Goal: Information Seeking & Learning: Learn about a topic

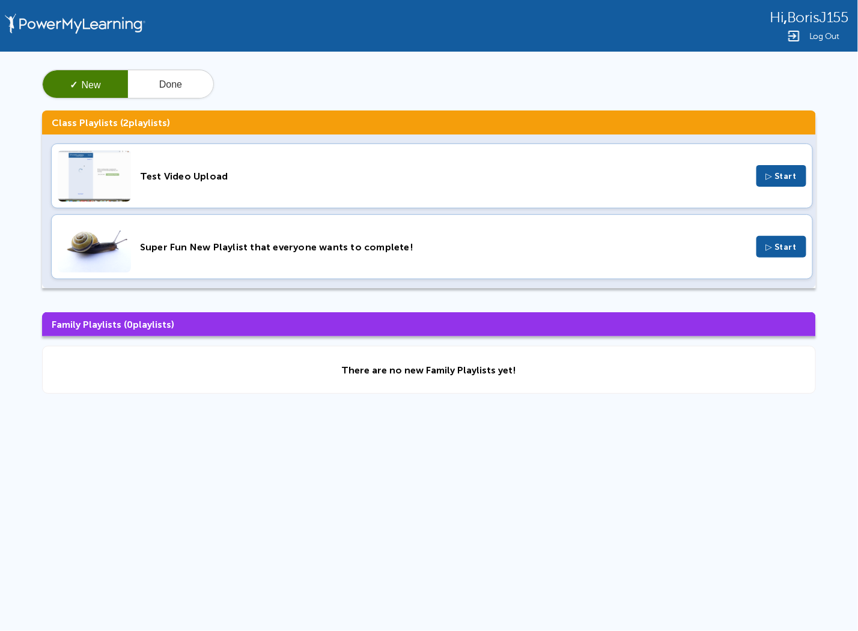
click at [450, 504] on div "Hi , BorisJ155 Log Out ✓ New Done Class Playlists ( 2 playlists) Test Video Upl…" at bounding box center [429, 255] width 858 height 511
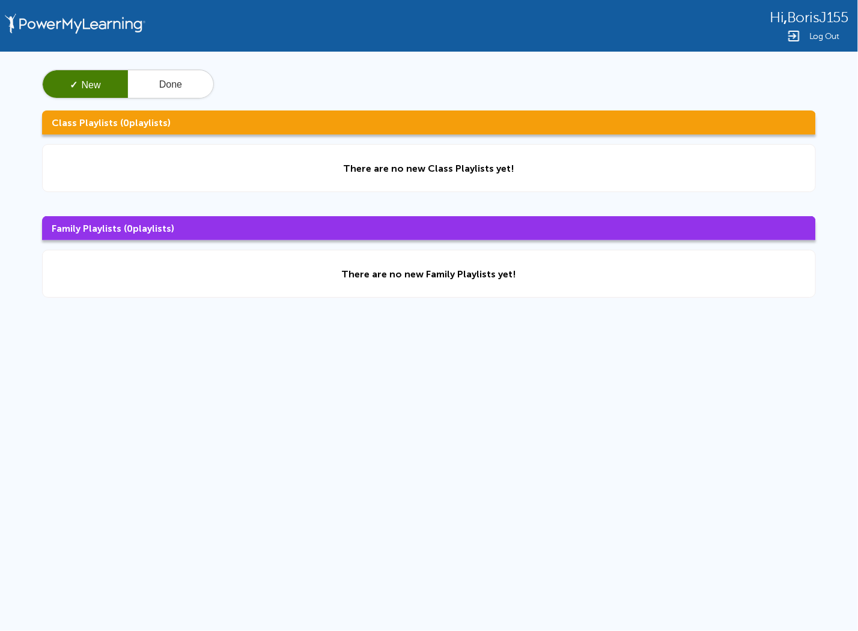
drag, startPoint x: 2, startPoint y: 334, endPoint x: 457, endPoint y: 315, distance: 455.2
click at [282, 406] on div "Hi , BorisJ155 Log Out ✓ New Done Class Playlists ( 0 playlists) There are no n…" at bounding box center [429, 255] width 858 height 511
click at [157, 70] on div "✓ New Done" at bounding box center [128, 84] width 172 height 29
click at [158, 70] on div "✓ New Done" at bounding box center [128, 84] width 172 height 29
click at [157, 76] on button "Done" at bounding box center [170, 84] width 85 height 29
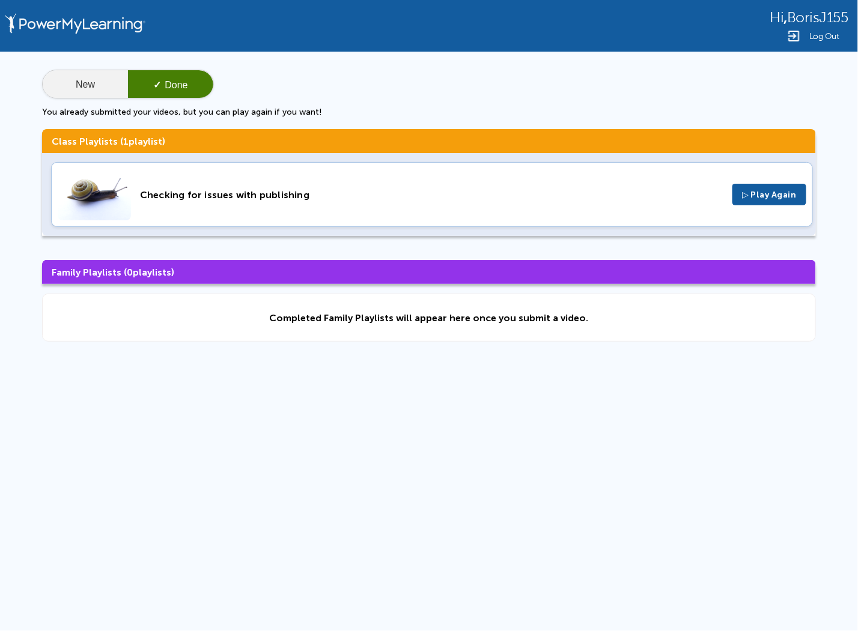
click at [96, 88] on button "New" at bounding box center [85, 84] width 85 height 29
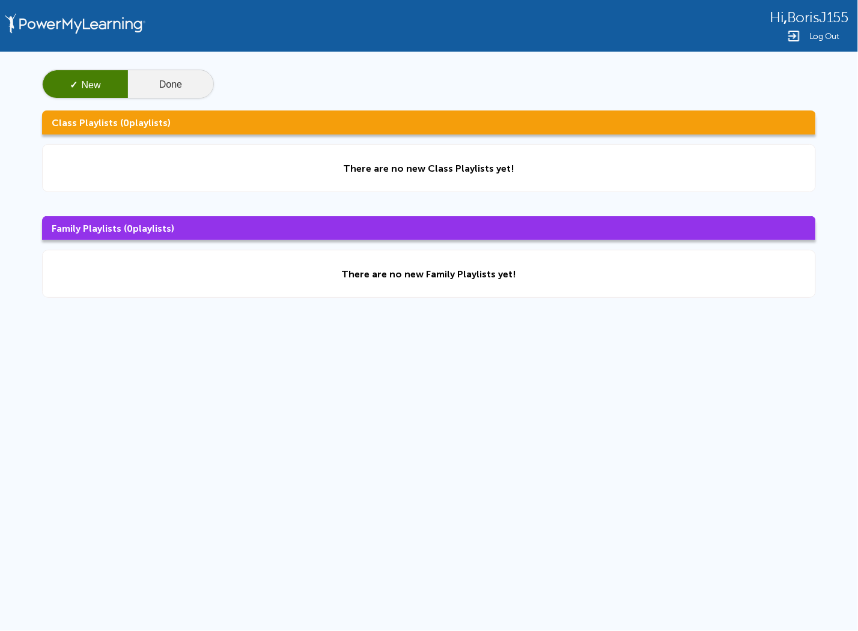
click at [186, 82] on button "Done" at bounding box center [170, 84] width 85 height 29
click at [186, 88] on button "Done" at bounding box center [170, 84] width 85 height 29
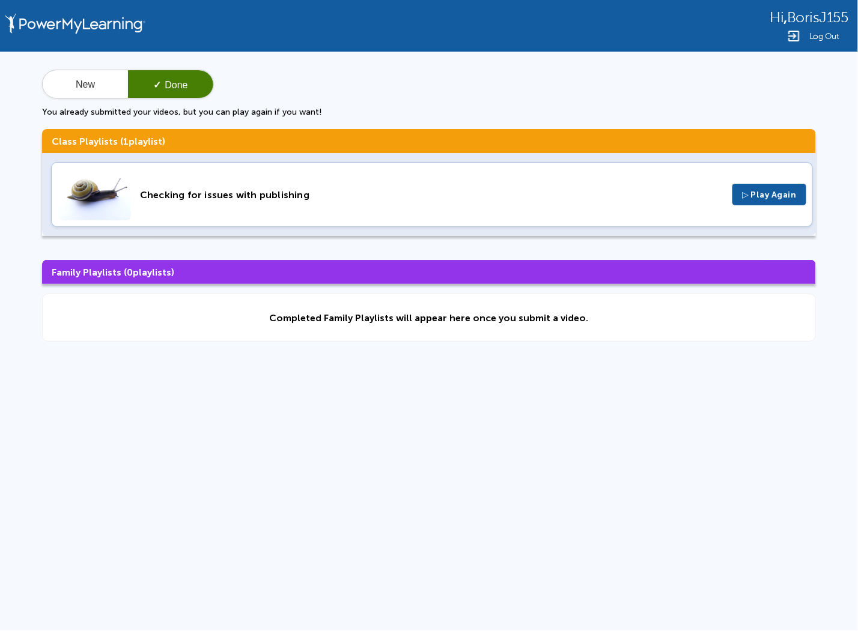
click at [244, 195] on div "Checking for issues with publishing" at bounding box center [431, 194] width 583 height 11
click at [90, 87] on button "New" at bounding box center [85, 84] width 85 height 29
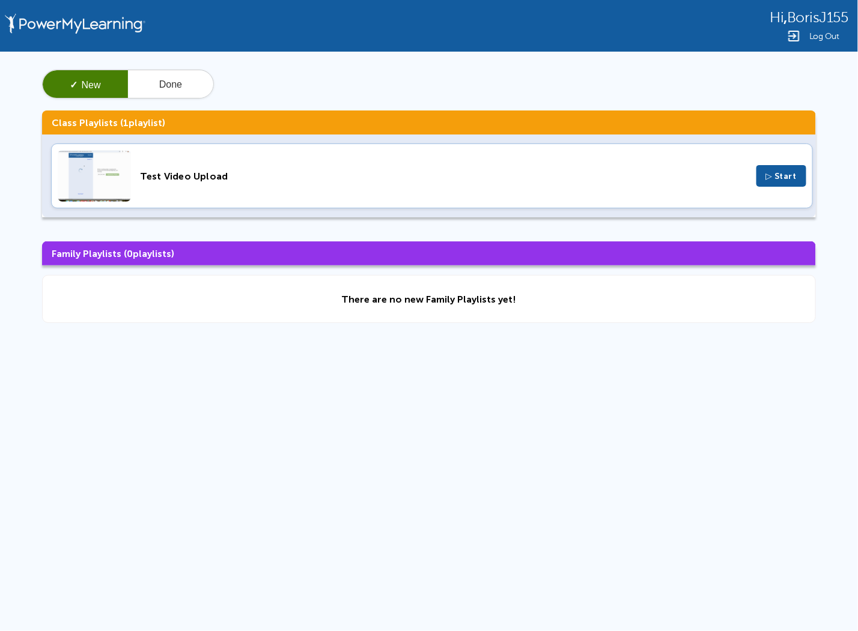
click at [181, 183] on div "Test Video Upload ▷ Start" at bounding box center [432, 176] width 762 height 65
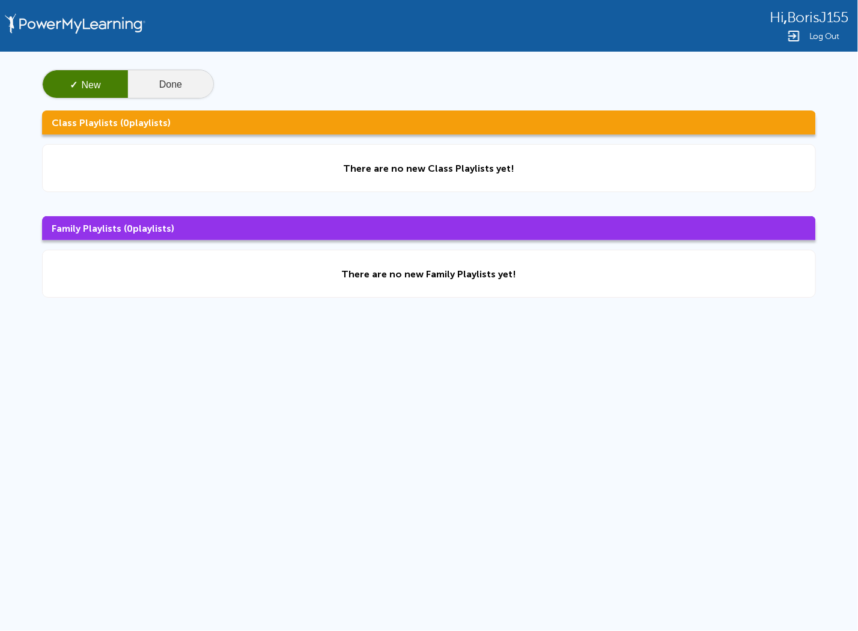
click at [198, 83] on button "Done" at bounding box center [170, 84] width 85 height 29
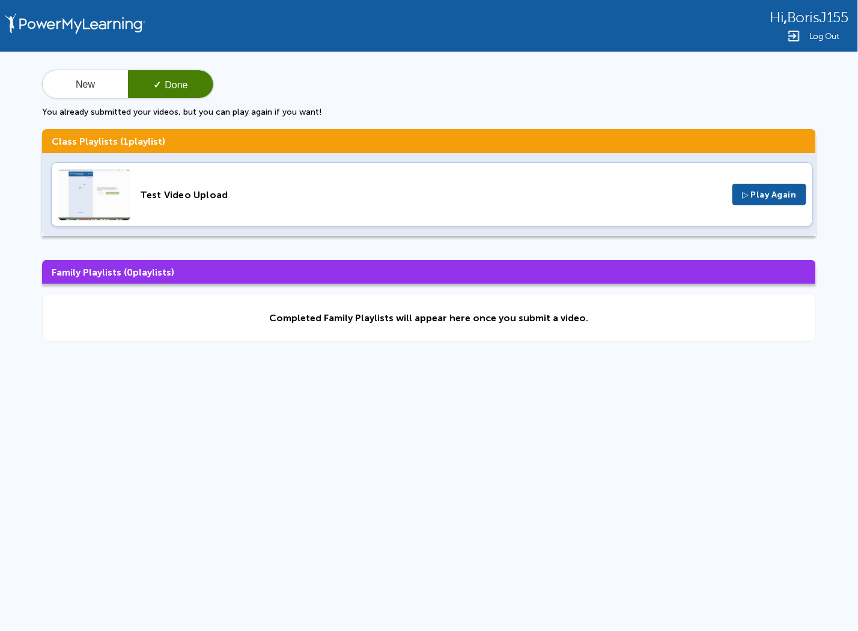
click at [210, 195] on div "Test Video Upload" at bounding box center [431, 194] width 583 height 11
click at [79, 73] on button "New" at bounding box center [85, 84] width 85 height 29
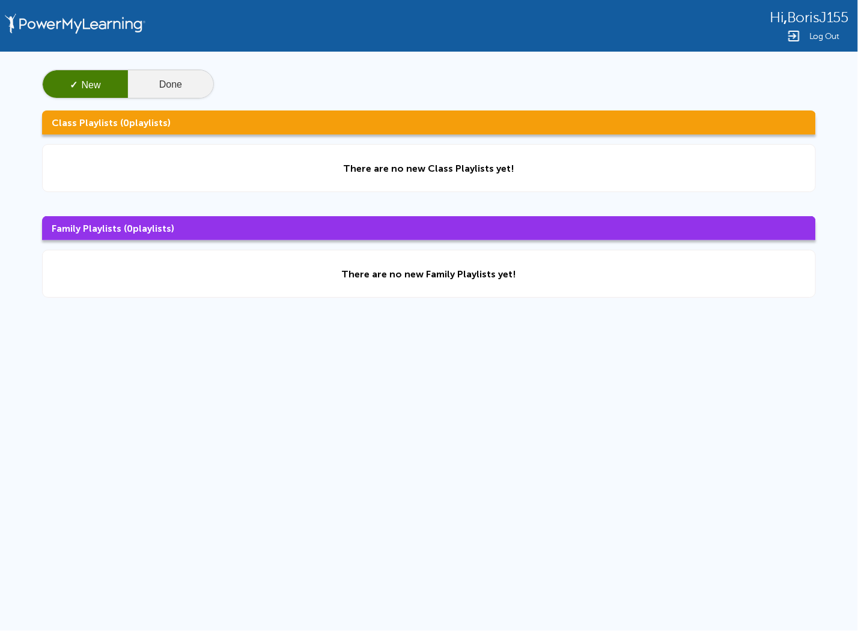
click at [154, 79] on button "Done" at bounding box center [170, 84] width 85 height 29
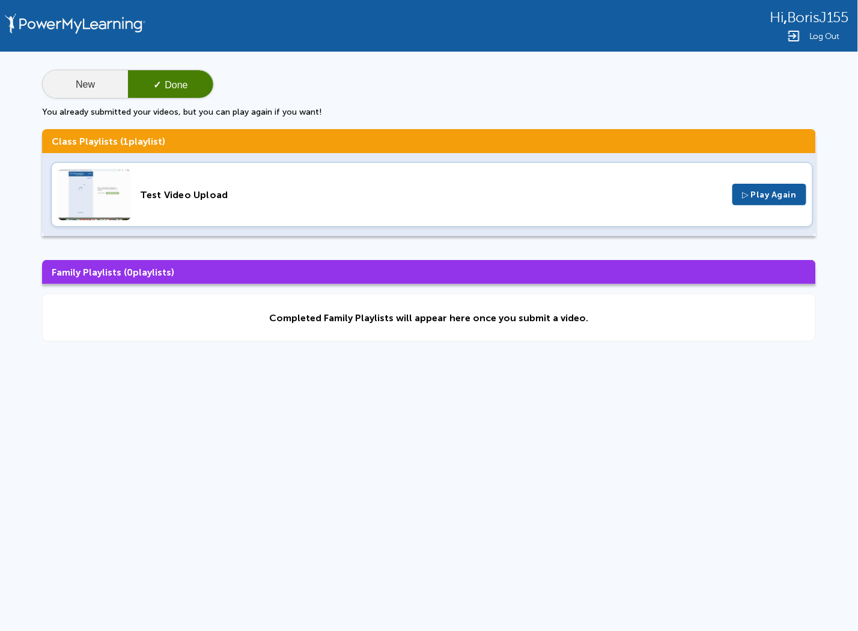
click at [79, 82] on button "New" at bounding box center [85, 84] width 85 height 29
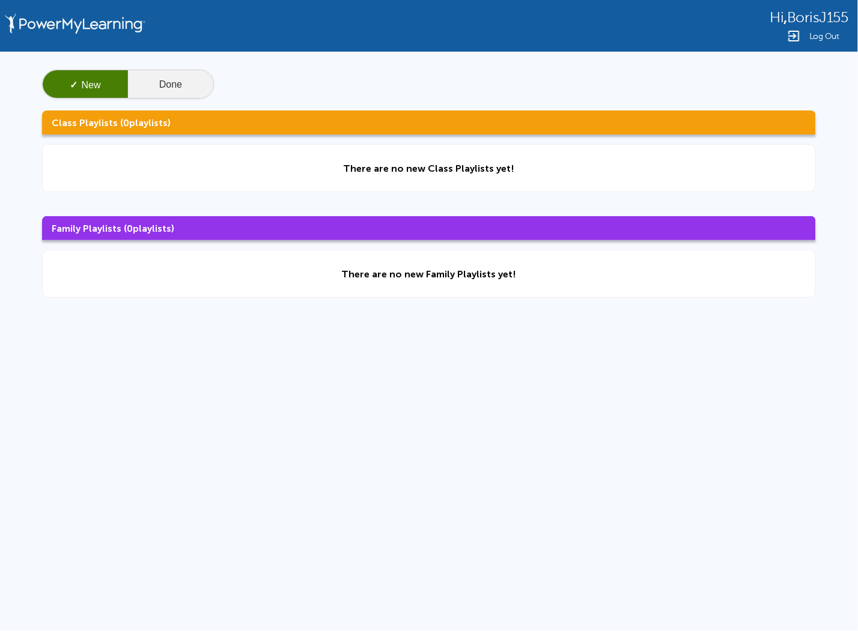
click at [153, 83] on button "Done" at bounding box center [170, 84] width 85 height 29
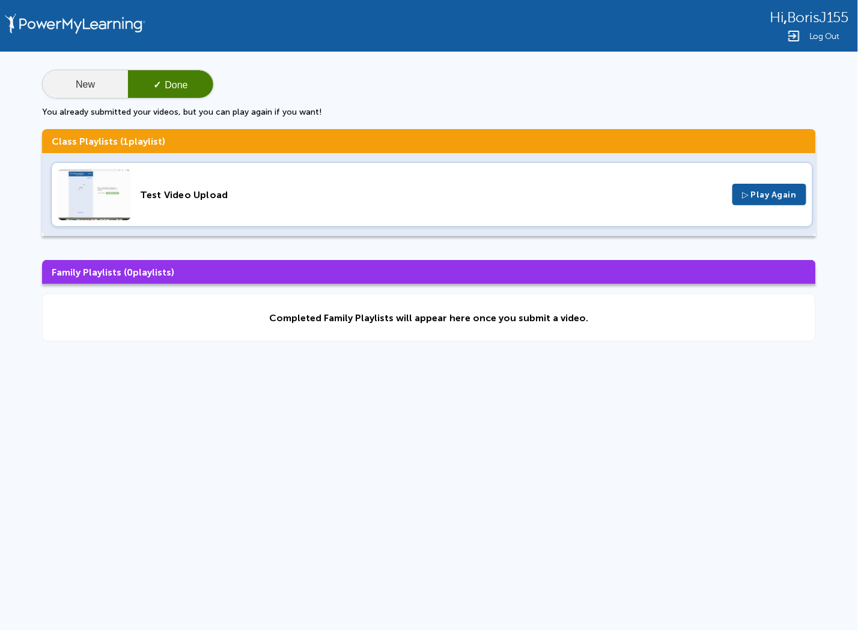
click at [90, 79] on button "New" at bounding box center [85, 84] width 85 height 29
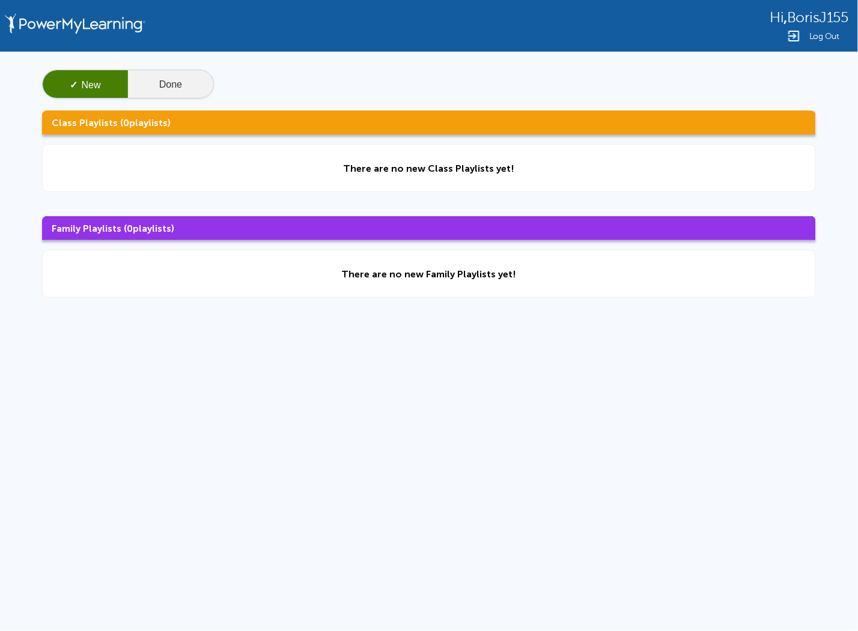
click at [198, 82] on button "Done" at bounding box center [170, 84] width 85 height 29
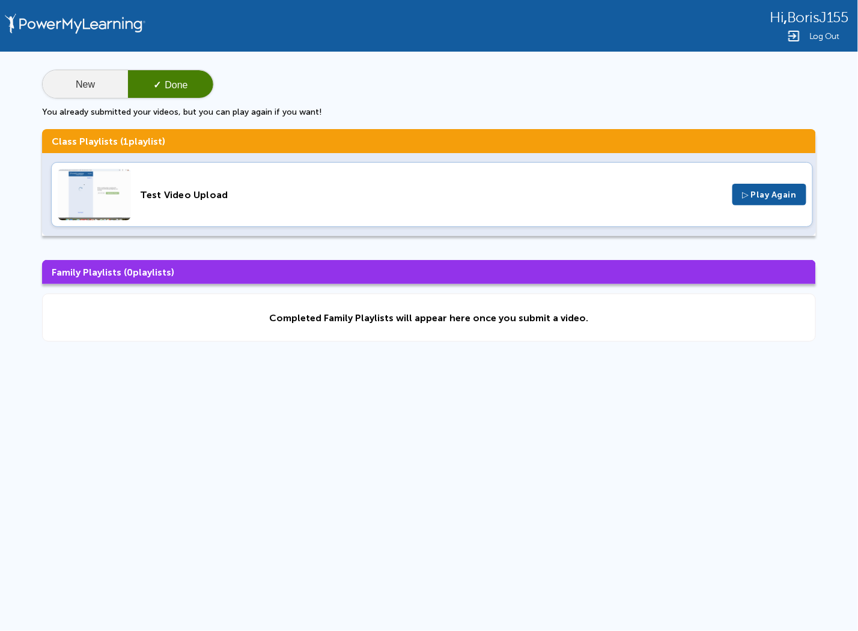
click at [85, 82] on button "New" at bounding box center [85, 84] width 85 height 29
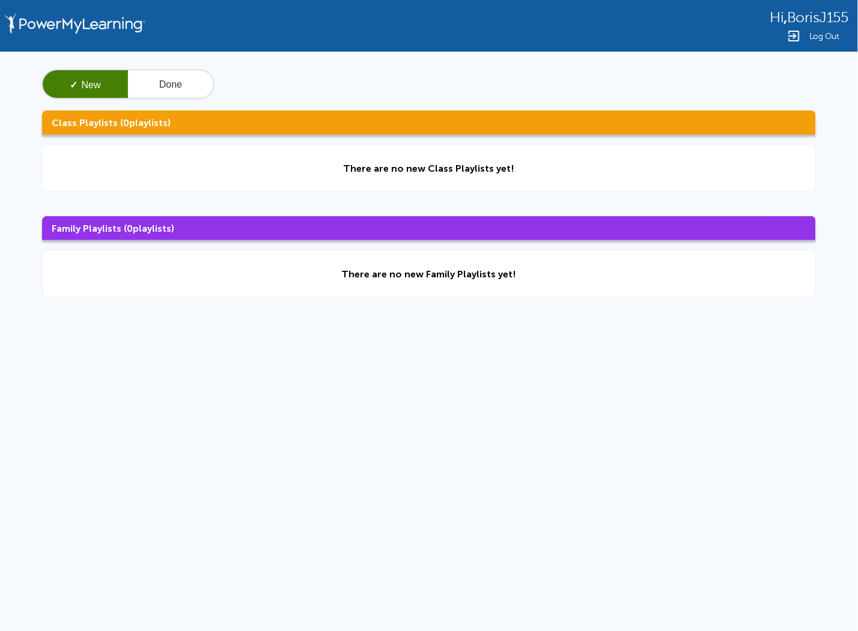
click at [168, 67] on div "✓ New Done Class Playlists ( 0 playlists) There are no new Class Playlists yet!…" at bounding box center [429, 184] width 858 height 264
click at [175, 80] on button "Done" at bounding box center [170, 84] width 85 height 29
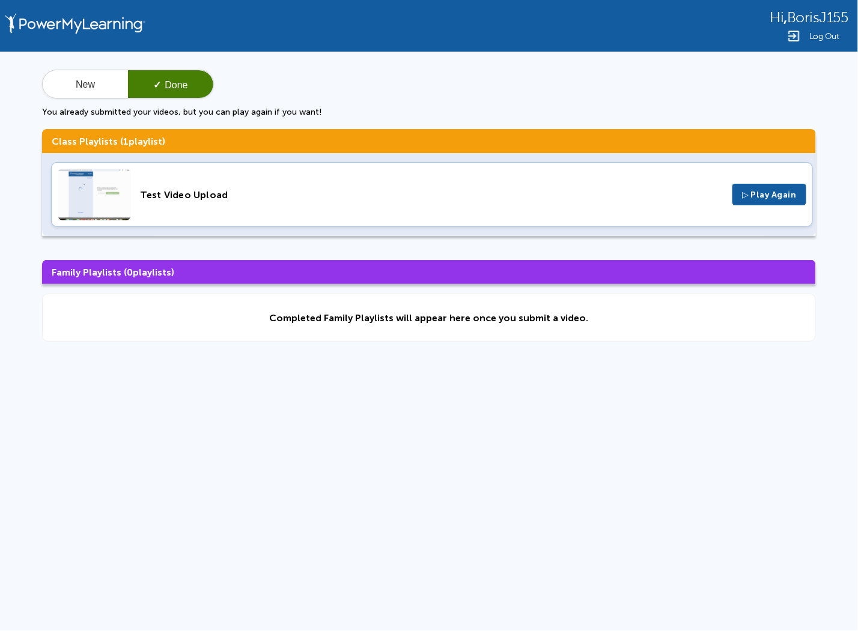
click at [192, 195] on div "Test Video Upload" at bounding box center [431, 194] width 583 height 11
click at [76, 80] on button "New" at bounding box center [85, 84] width 85 height 29
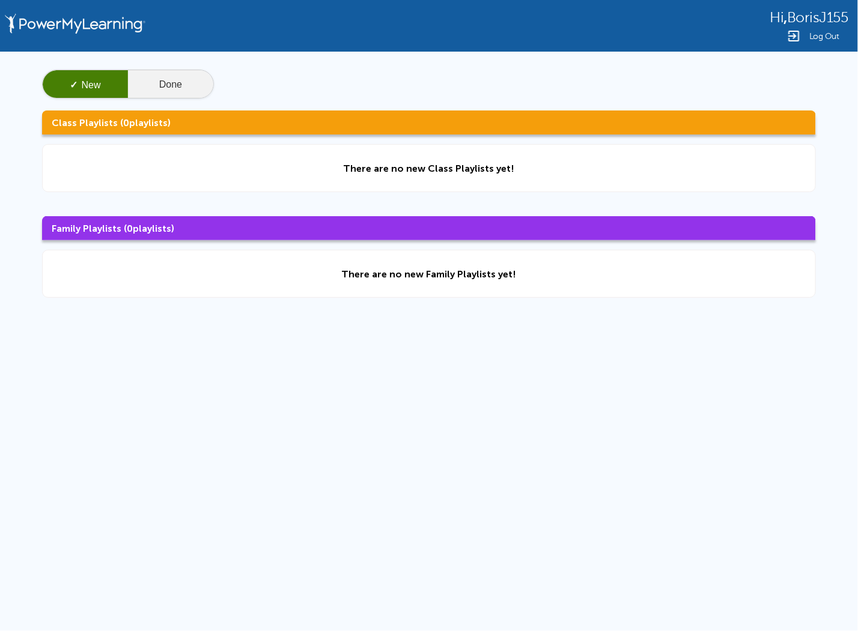
click at [149, 75] on button "Done" at bounding box center [170, 84] width 85 height 29
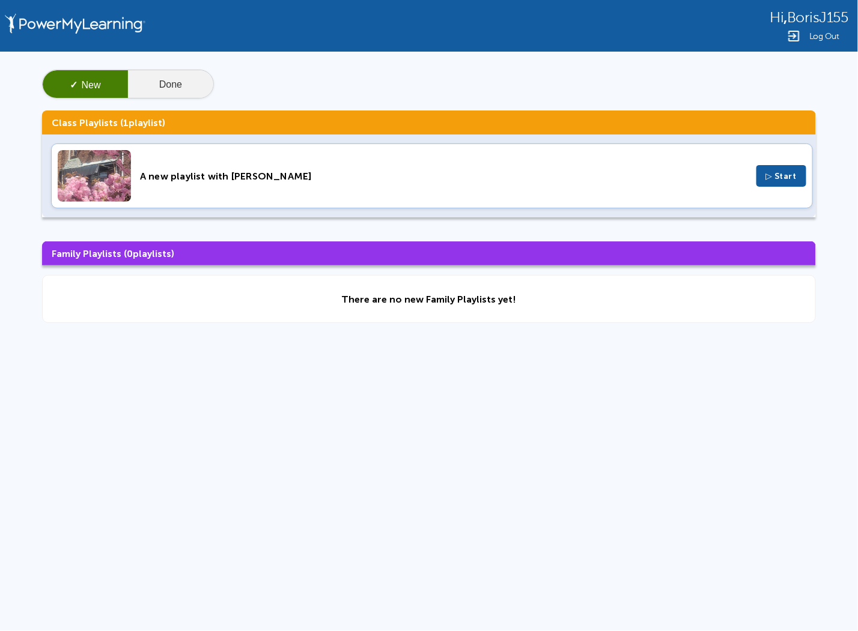
click at [172, 92] on button "Done" at bounding box center [170, 84] width 85 height 29
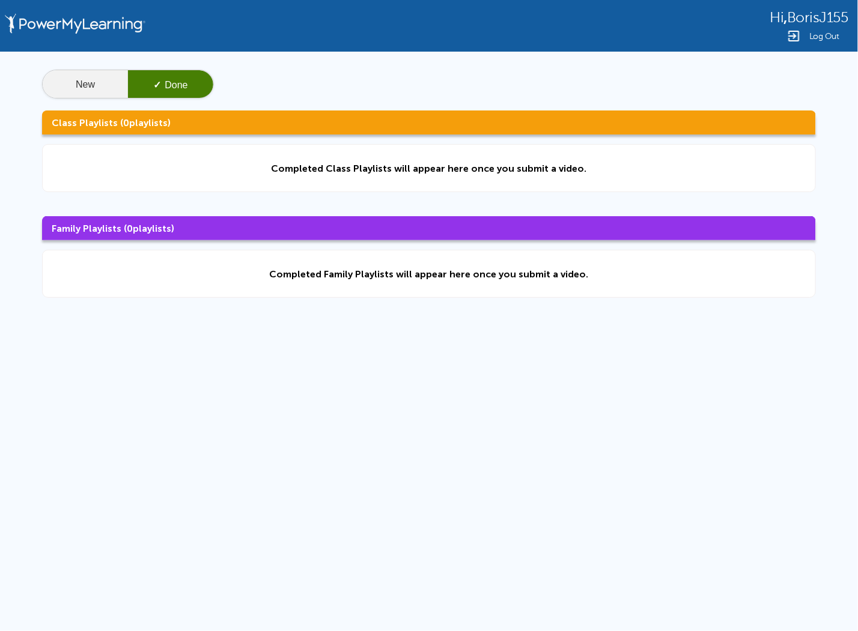
click at [105, 79] on button "New" at bounding box center [85, 84] width 85 height 29
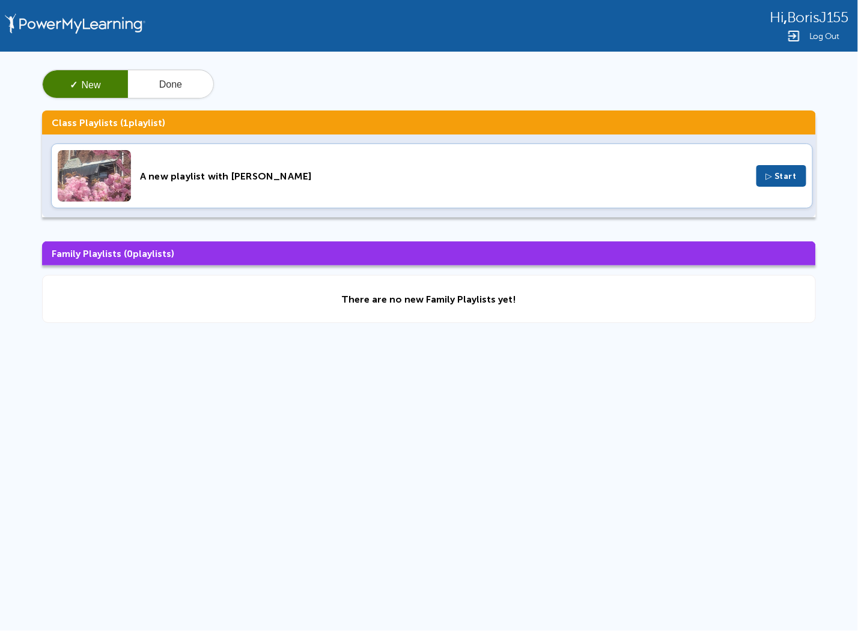
click at [257, 174] on div "A new playlist with [PERSON_NAME]" at bounding box center [443, 176] width 607 height 11
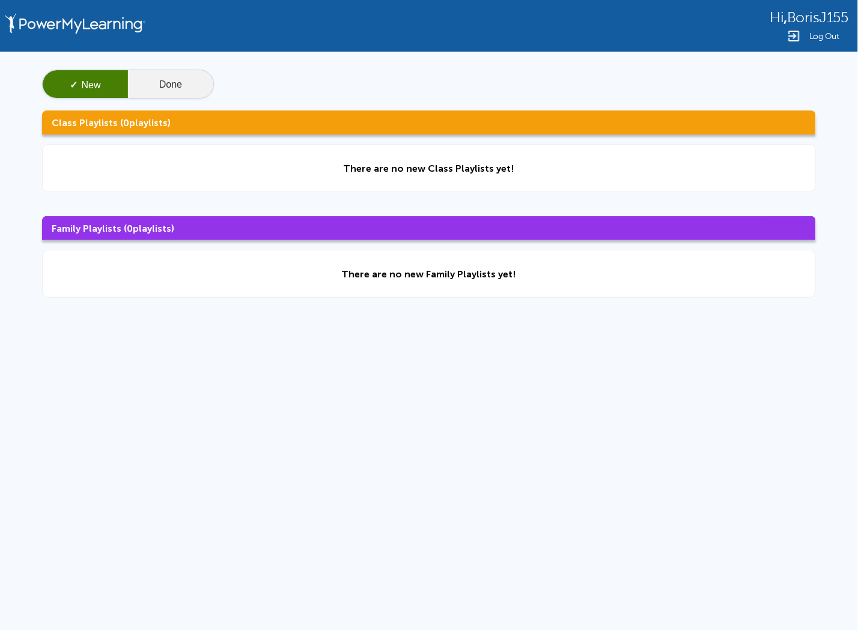
click at [194, 79] on button "Done" at bounding box center [170, 84] width 85 height 29
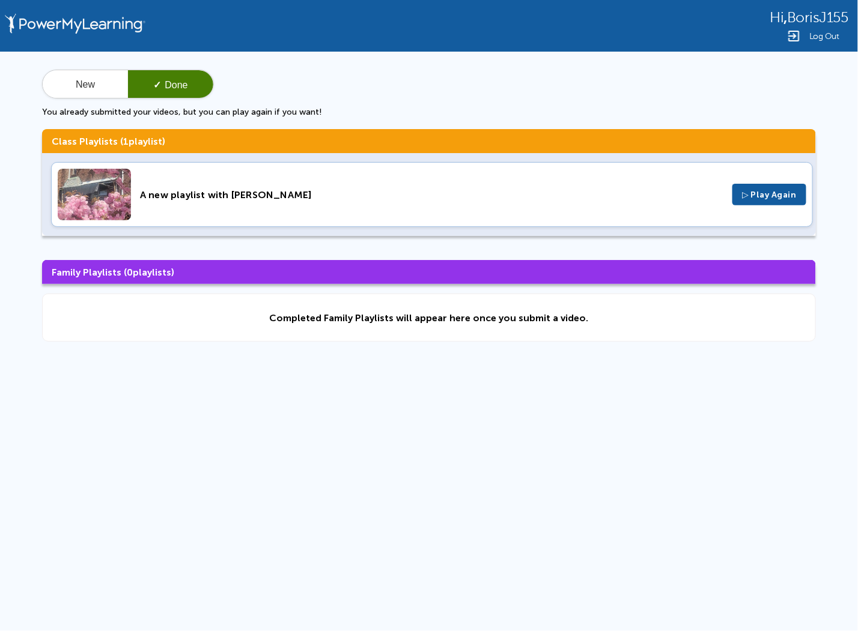
click at [213, 192] on div "A new playlist with [PERSON_NAME]" at bounding box center [431, 194] width 583 height 11
click at [91, 85] on button "New" at bounding box center [85, 84] width 85 height 29
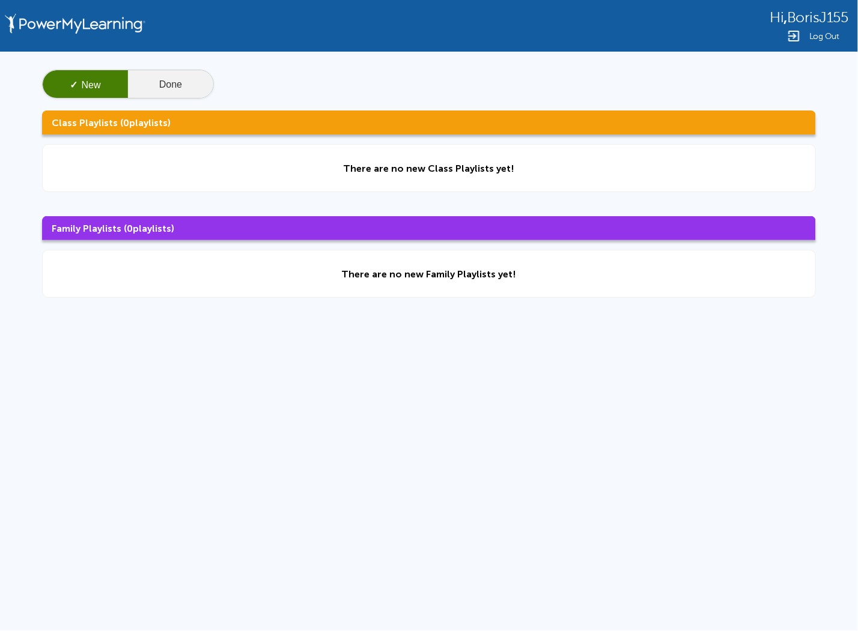
click at [172, 87] on button "Done" at bounding box center [170, 84] width 85 height 29
click at [142, 85] on button "Done" at bounding box center [170, 84] width 85 height 29
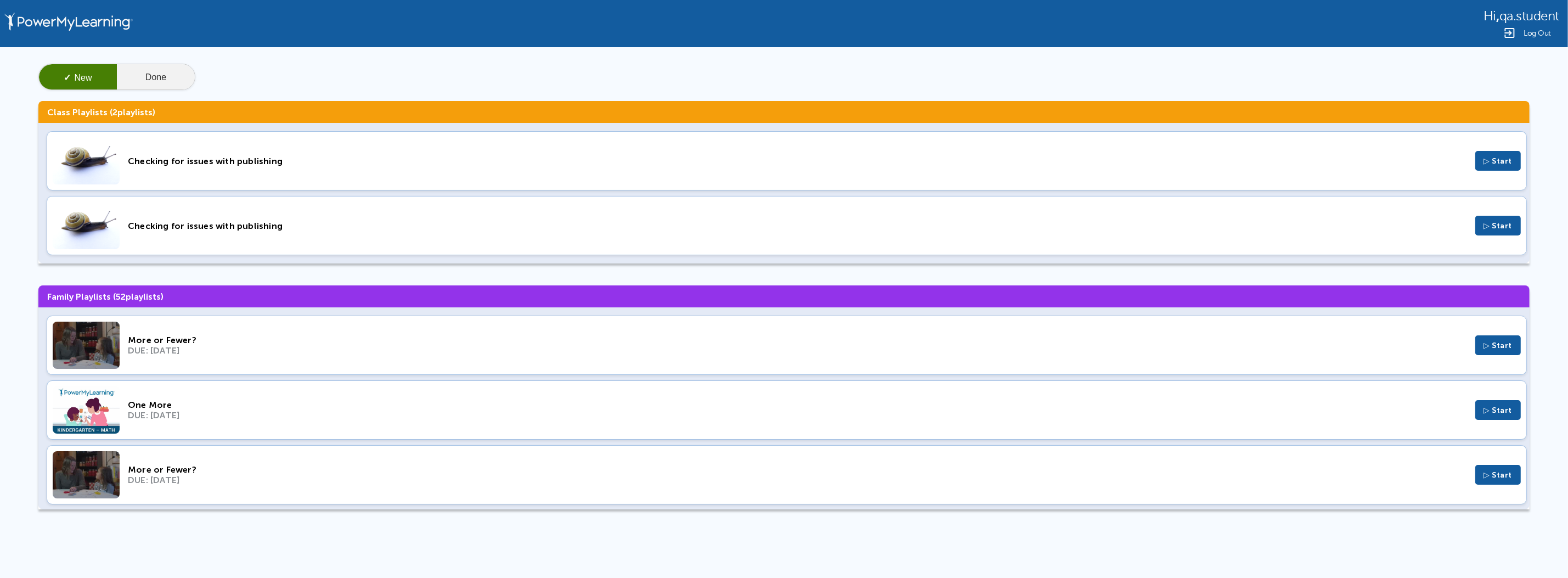
click at [153, 74] on button "Done" at bounding box center [155, 77] width 78 height 26
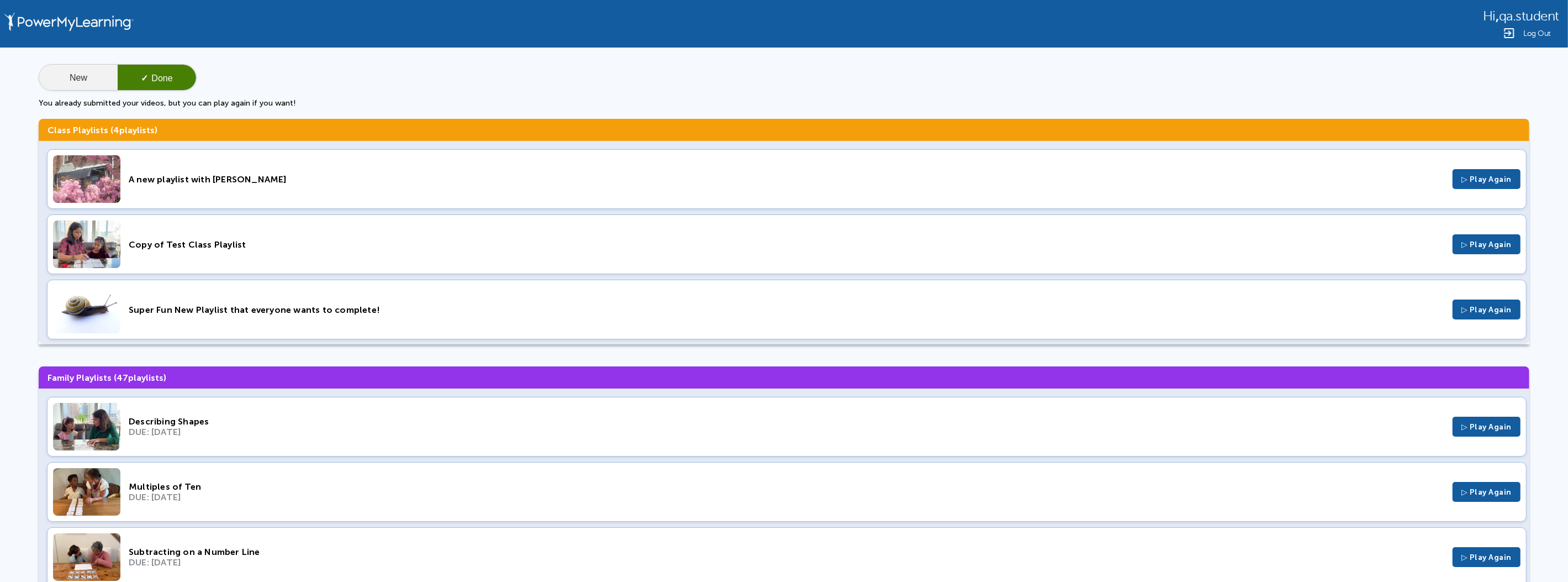
click at [92, 74] on button "New" at bounding box center [78, 77] width 78 height 27
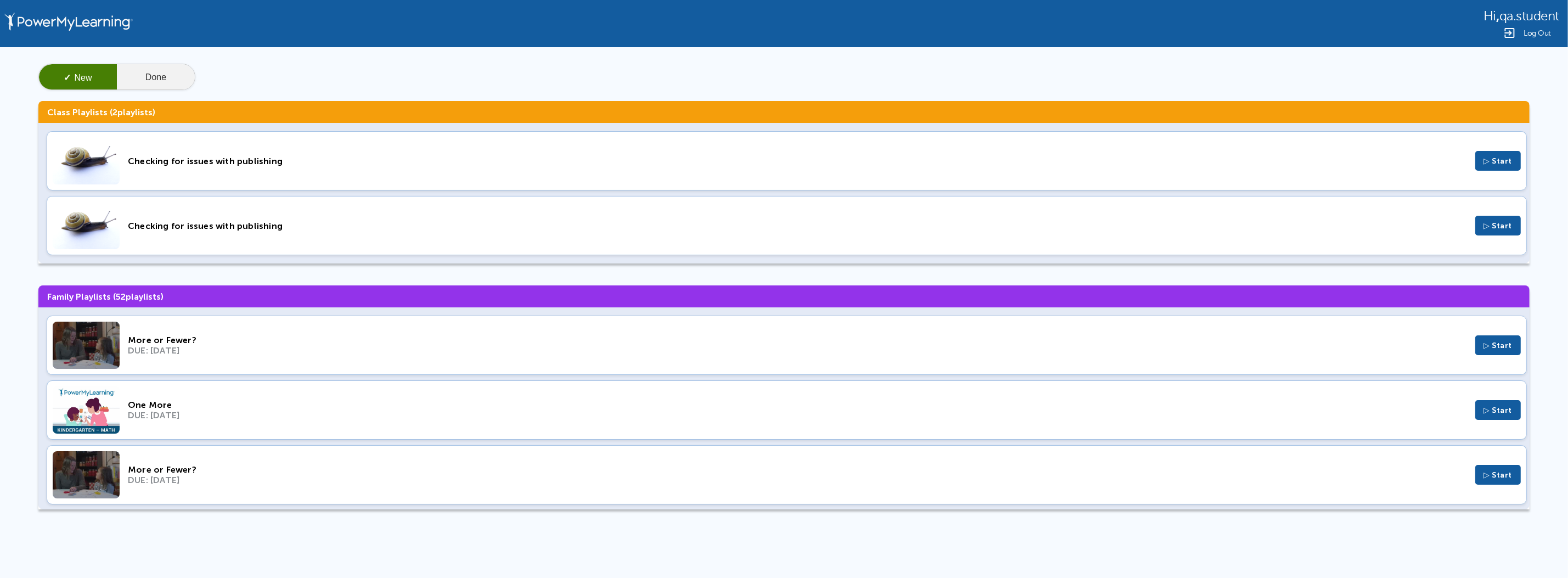
click at [149, 82] on button "Done" at bounding box center [155, 77] width 78 height 26
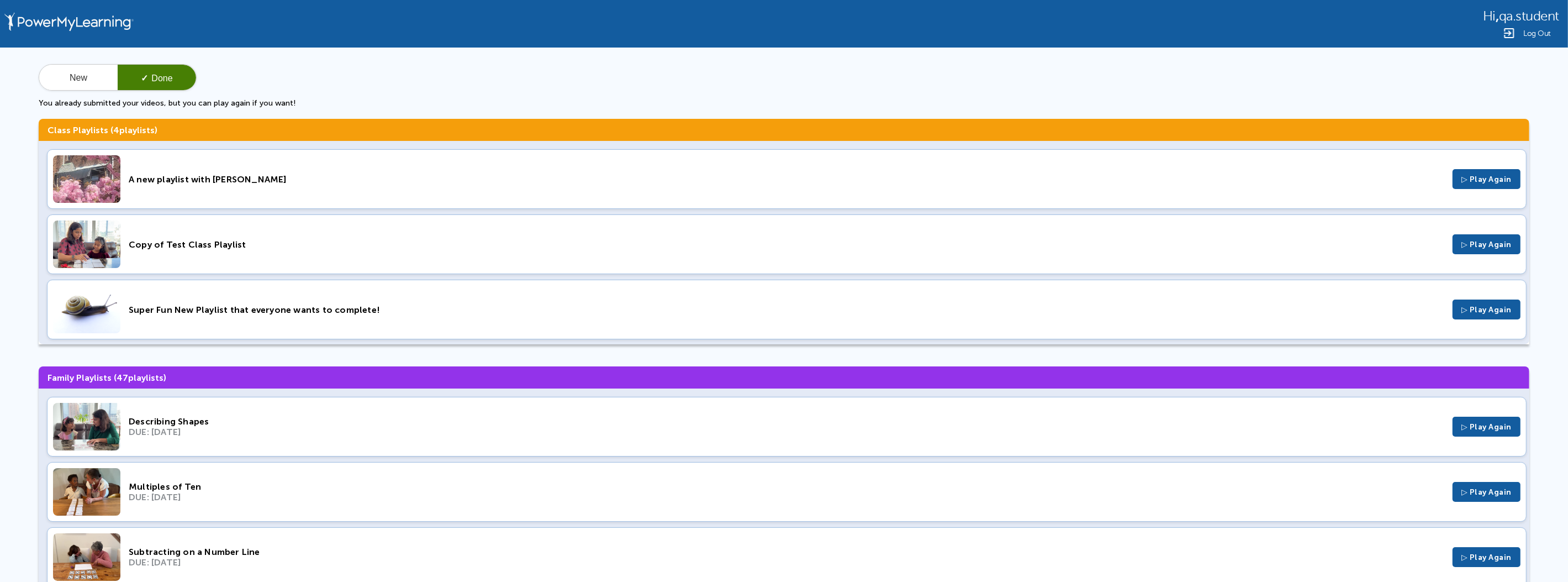
click at [215, 177] on div "A new playlist with [PERSON_NAME]" at bounding box center [786, 178] width 1316 height 10
click at [357, 306] on div "Super Fun New Playlist that everyone wants to complete!" at bounding box center [786, 309] width 1316 height 10
click at [94, 80] on button "New" at bounding box center [78, 77] width 78 height 27
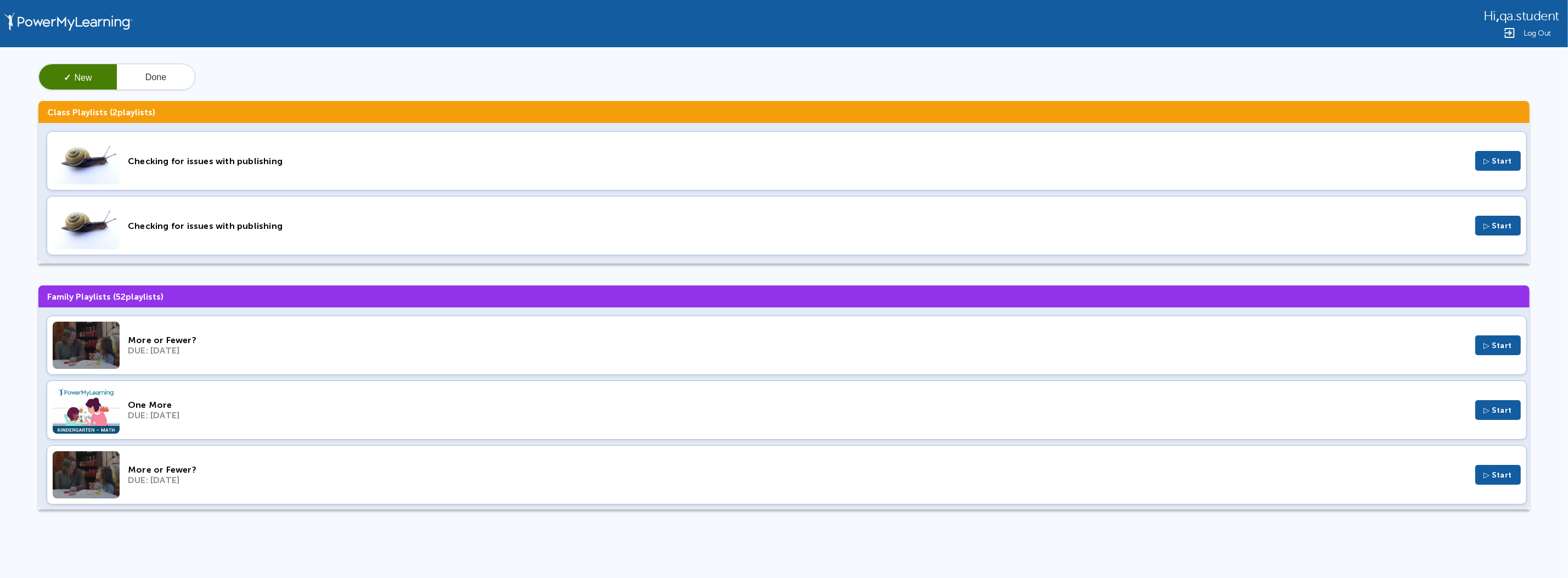
click at [331, 157] on div "Checking for issues with publishing" at bounding box center [797, 161] width 1339 height 10
click at [85, 68] on button "✓ New" at bounding box center [78, 77] width 78 height 26
click at [156, 75] on button "Done" at bounding box center [155, 77] width 78 height 26
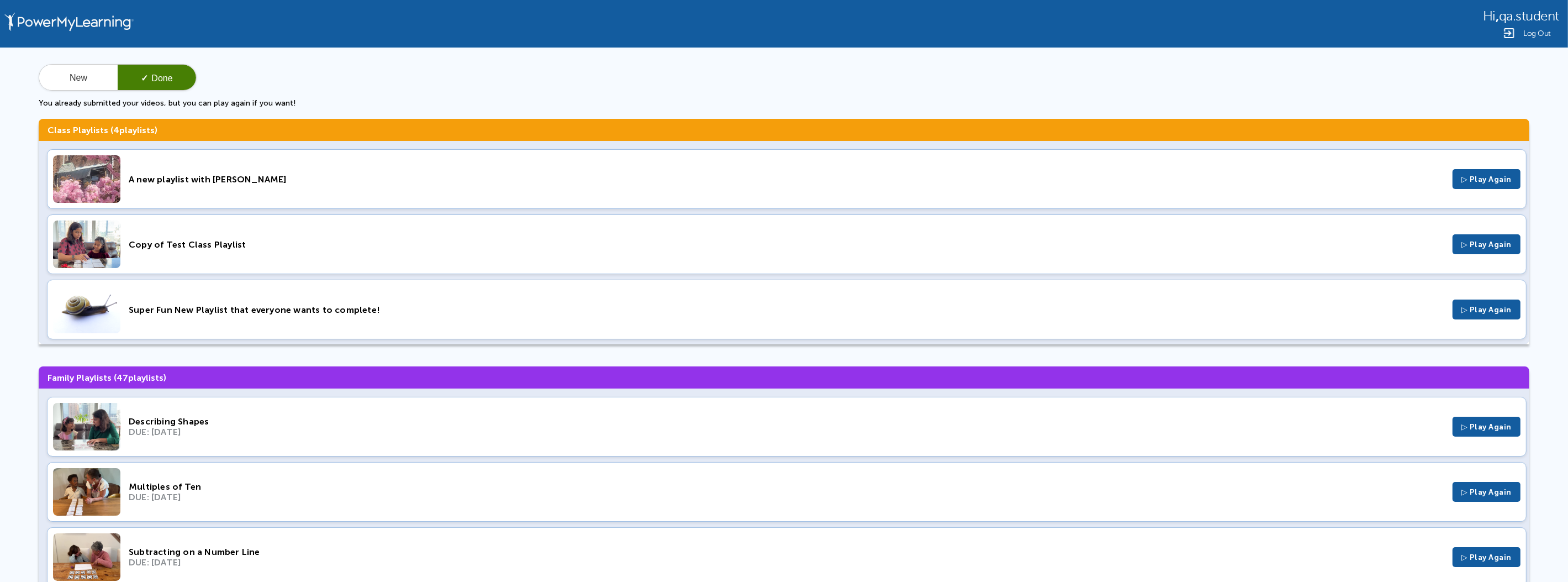
click at [232, 318] on div "Super Fun New Playlist that everyone wants to complete! ▷ Play Again" at bounding box center [786, 309] width 1480 height 60
click at [76, 77] on button "New" at bounding box center [78, 77] width 78 height 27
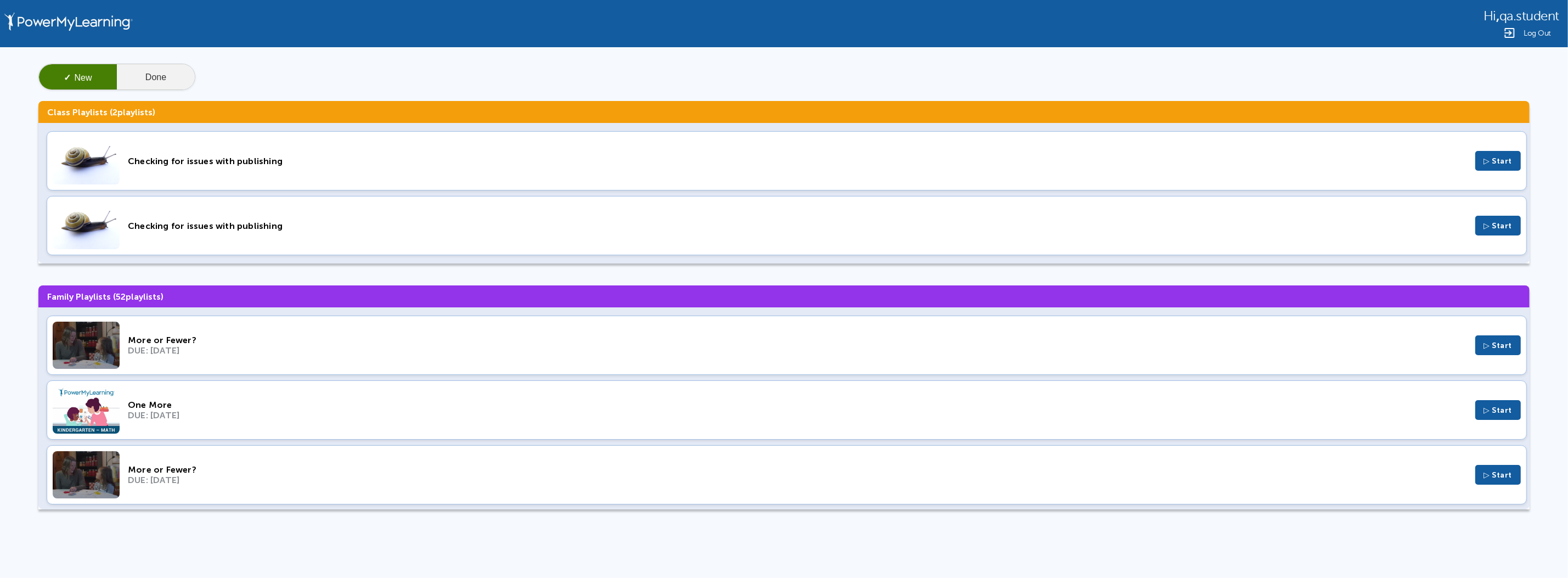
click at [172, 68] on button "Done" at bounding box center [155, 77] width 78 height 26
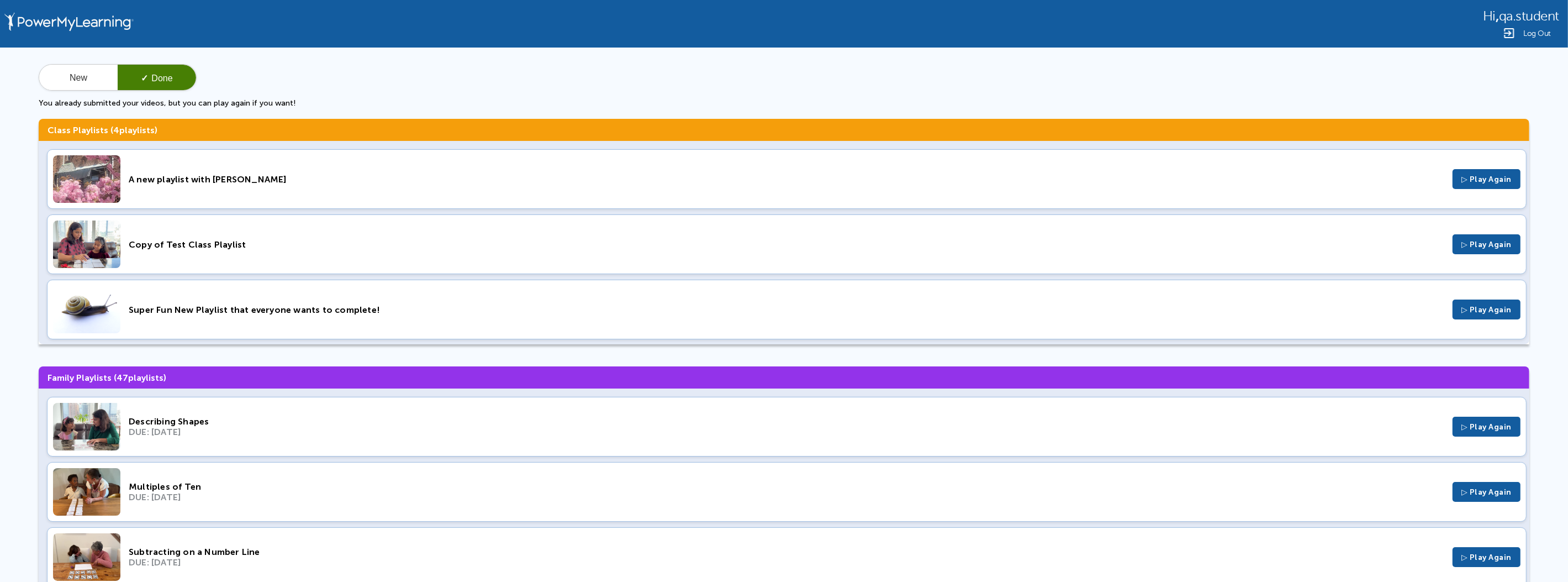
click at [166, 84] on button "✓ Done" at bounding box center [156, 77] width 78 height 27
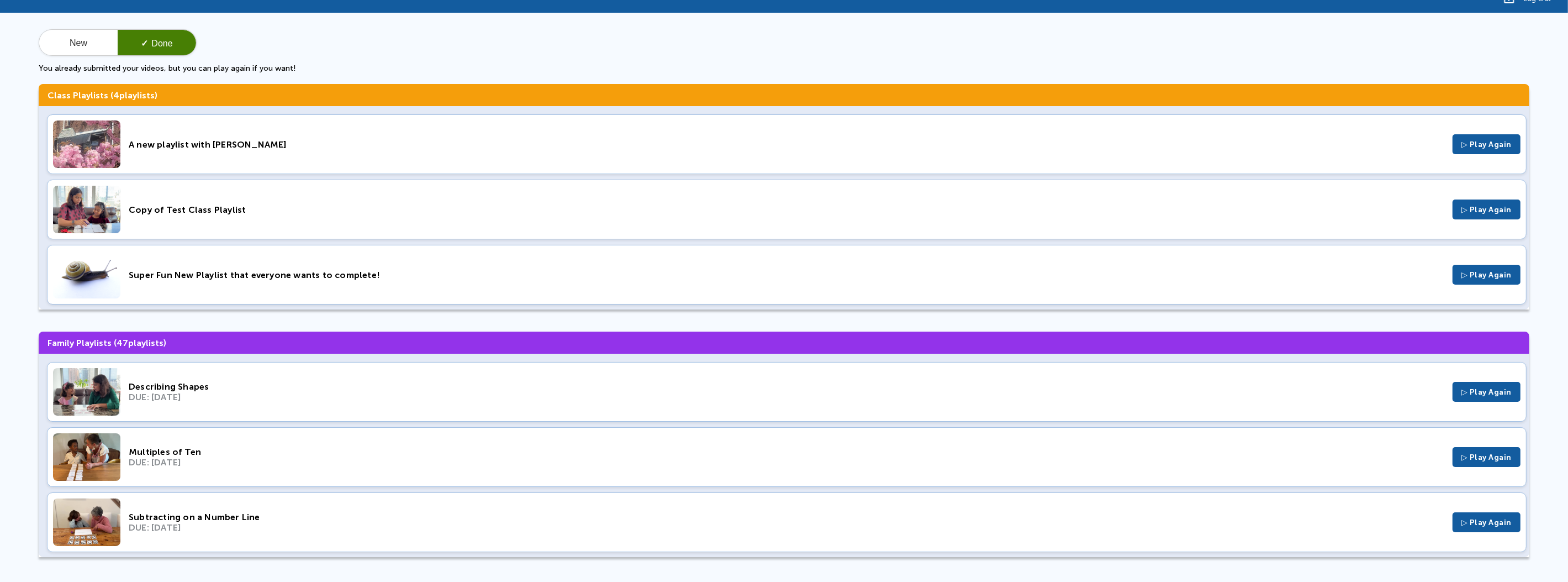
click at [163, 144] on div "A new playlist with [PERSON_NAME]" at bounding box center [786, 143] width 1316 height 10
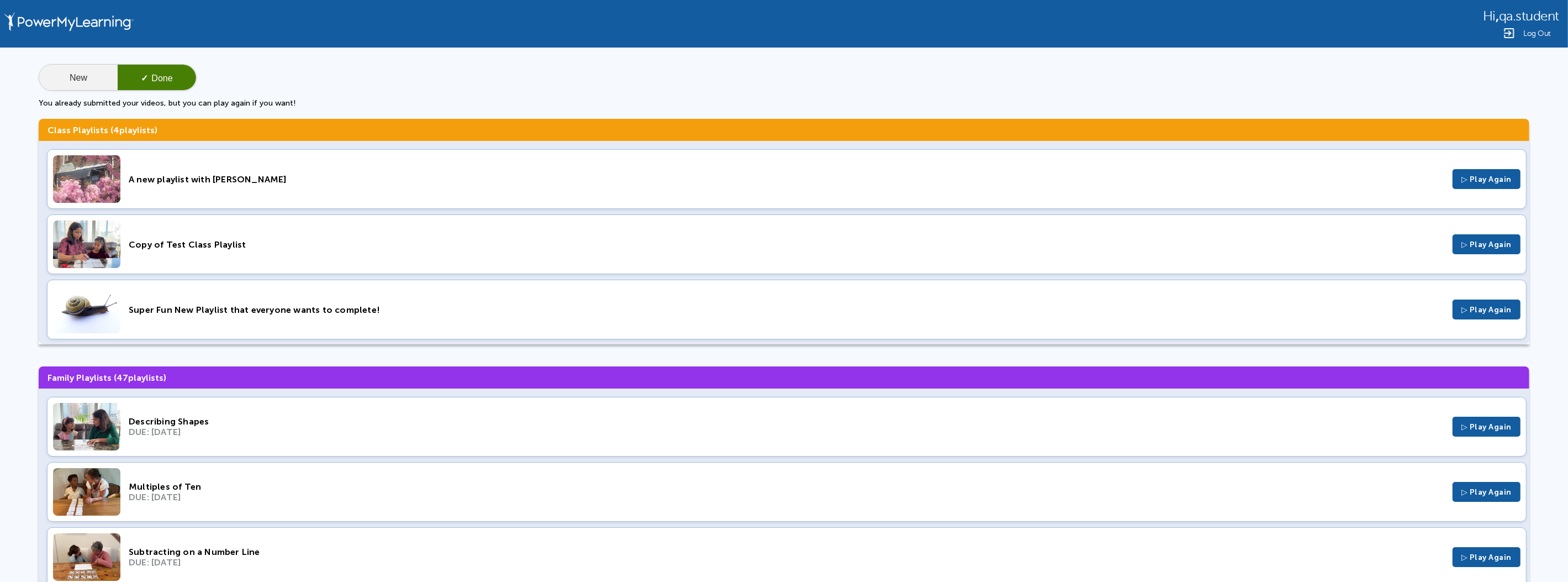
click at [73, 77] on button "New" at bounding box center [78, 77] width 78 height 27
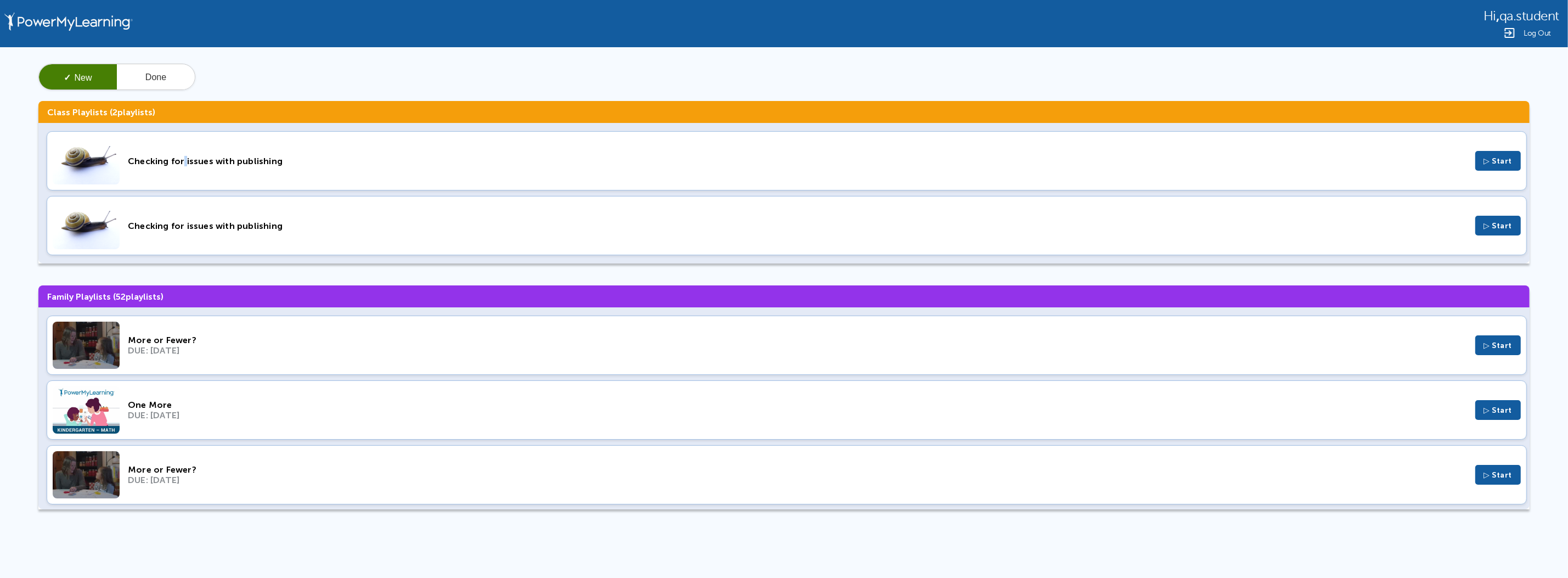
click at [182, 164] on div "Checking for issues with publishing" at bounding box center [797, 161] width 1339 height 10
click at [1534, 30] on span "Log Out" at bounding box center [1537, 33] width 27 height 8
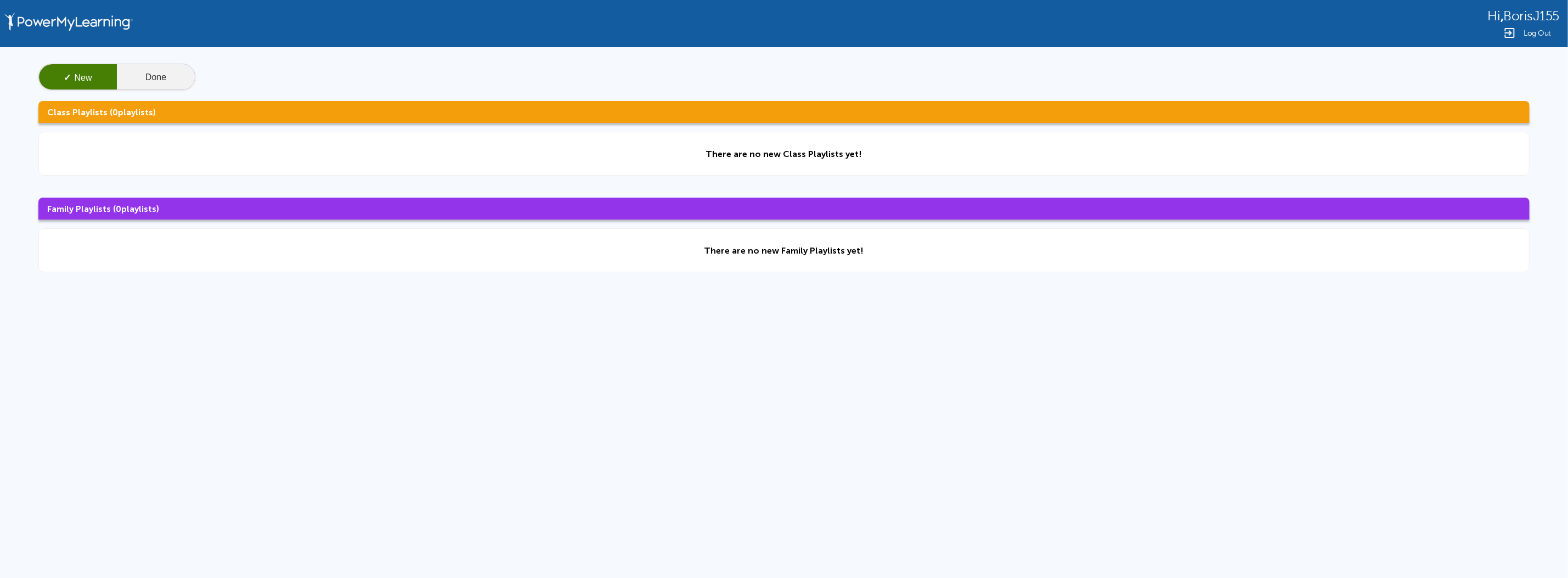
click at [118, 72] on button "Done" at bounding box center [155, 77] width 78 height 26
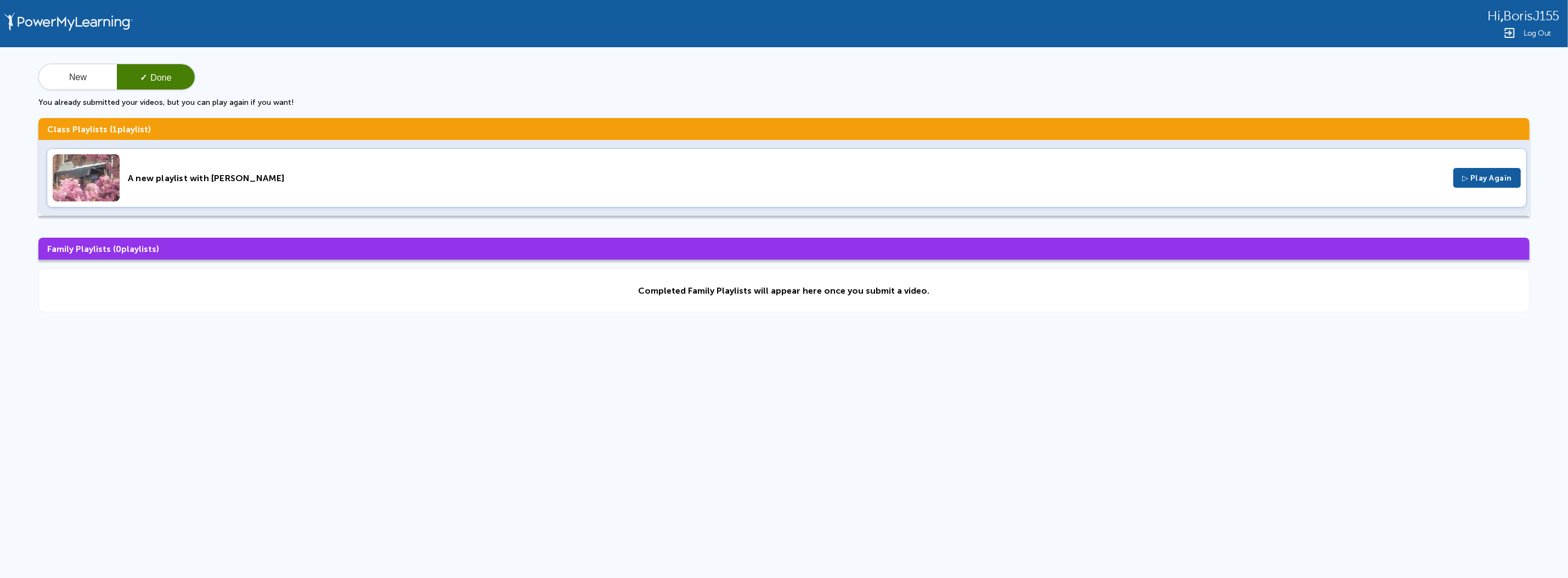
click at [187, 178] on div "A new playlist with [PERSON_NAME]" at bounding box center [786, 177] width 1317 height 10
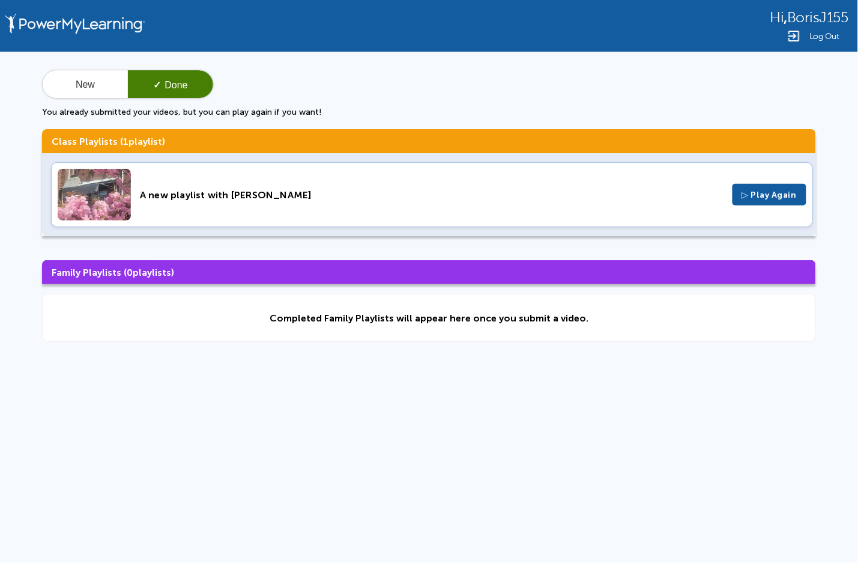
click at [411, 179] on div "A new playlist with [PERSON_NAME] ▷ Play Again" at bounding box center [432, 194] width 762 height 65
